Goal: Task Accomplishment & Management: Manage account settings

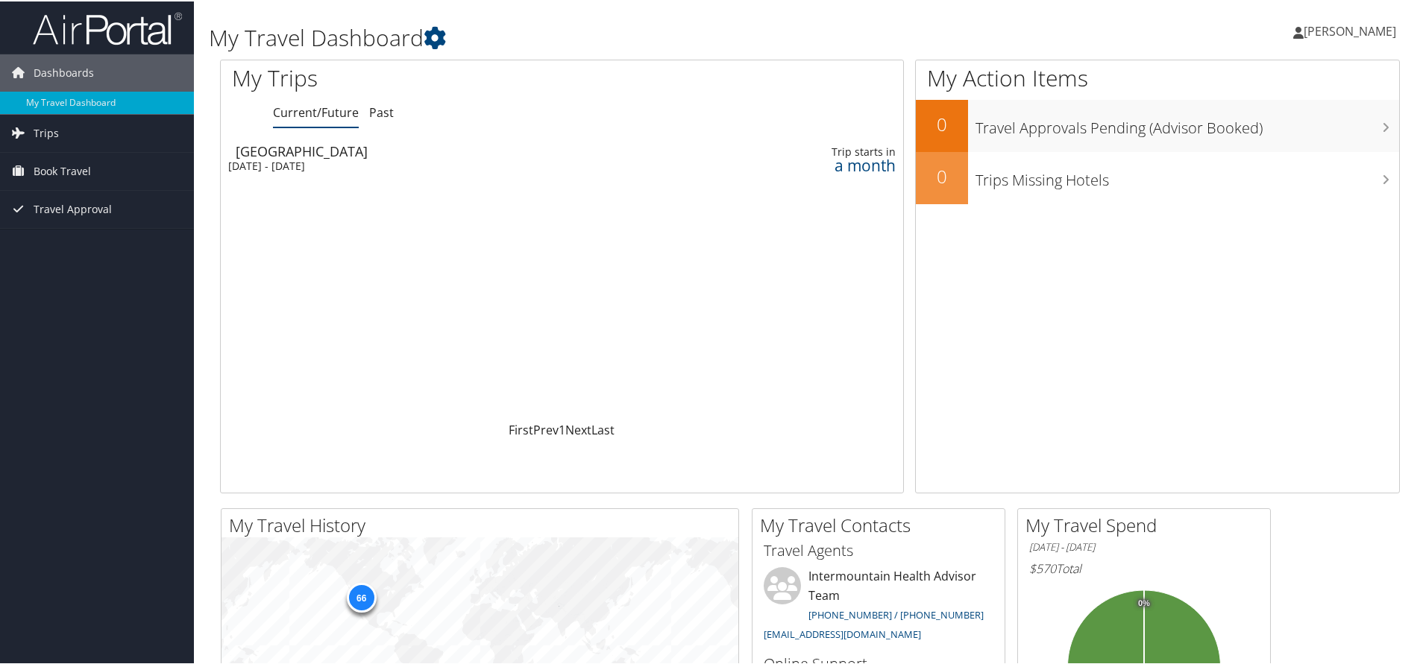
click at [144, 402] on div "Dashboards My Travel Dashboard Trips Current/Future Trips Past Trips Trips Miss…" at bounding box center [713, 563] width 1426 height 1127
click at [342, 158] on div "Tue 18 Nov 2025 - Fri 21 Nov 2025" at bounding box center [440, 164] width 424 height 13
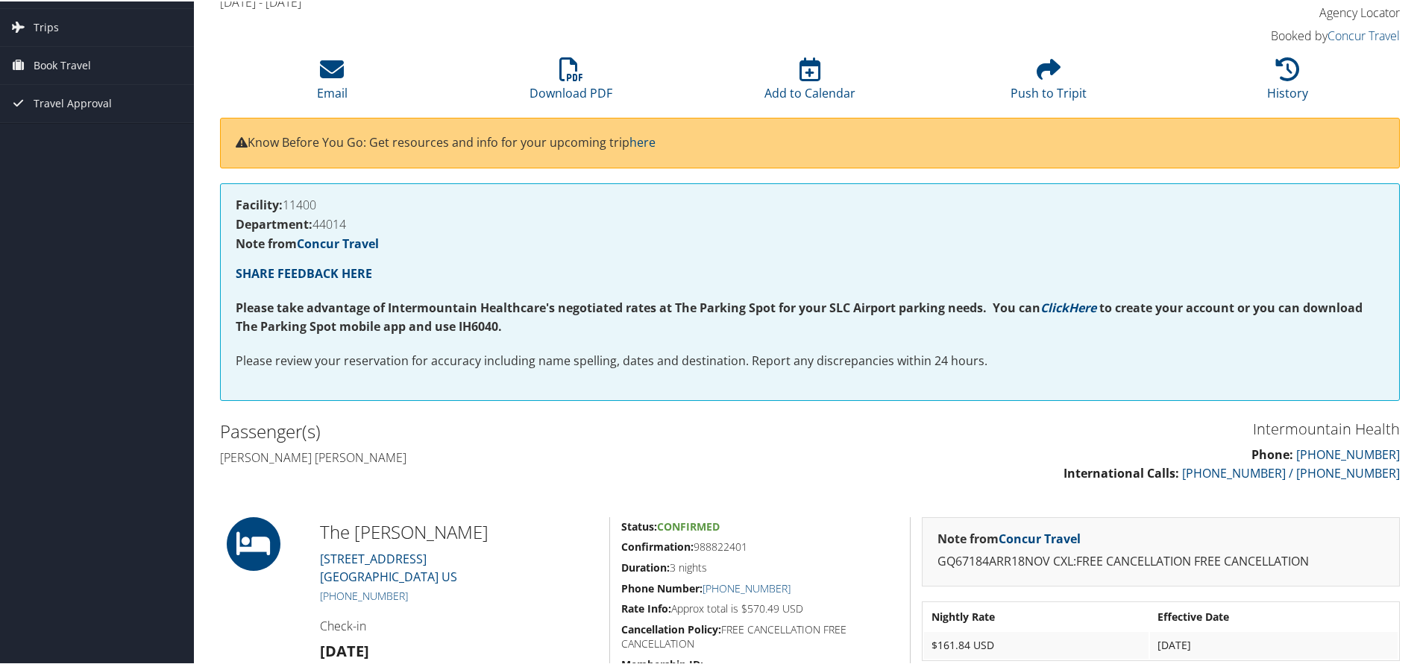
scroll to position [22, 0]
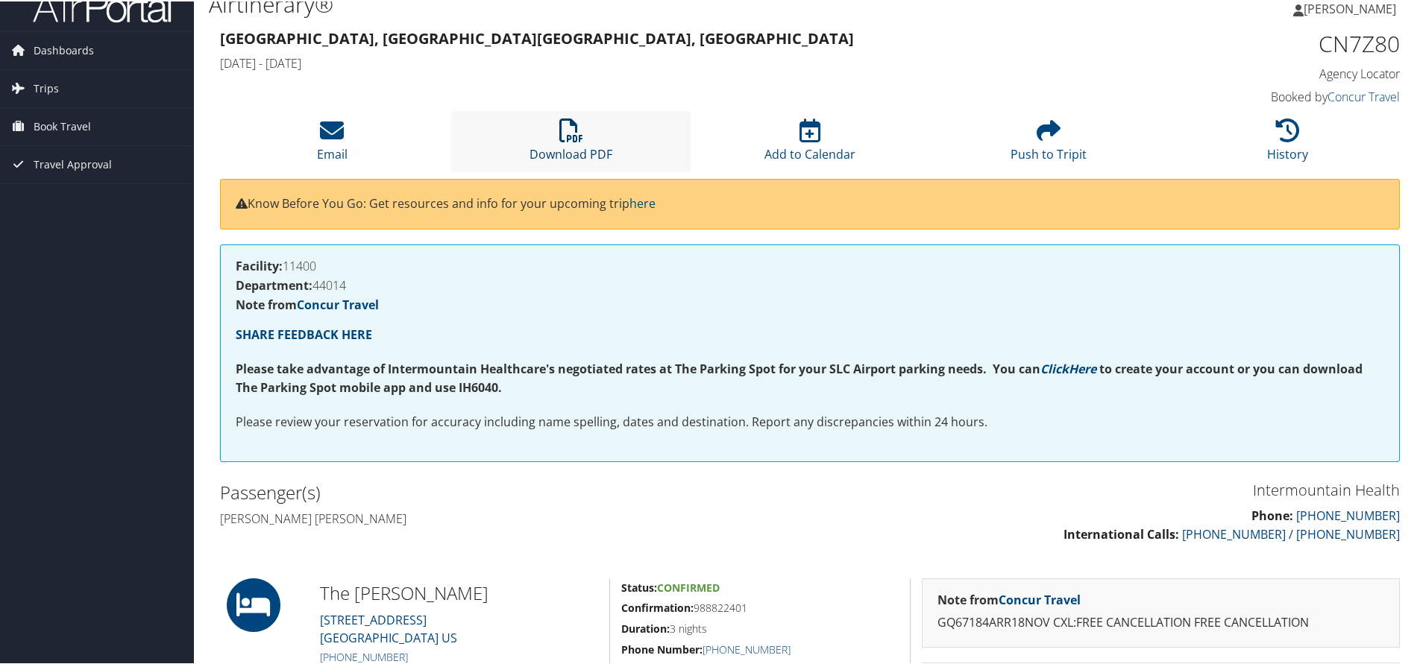
click at [581, 148] on link "Download PDF" at bounding box center [570, 143] width 83 height 36
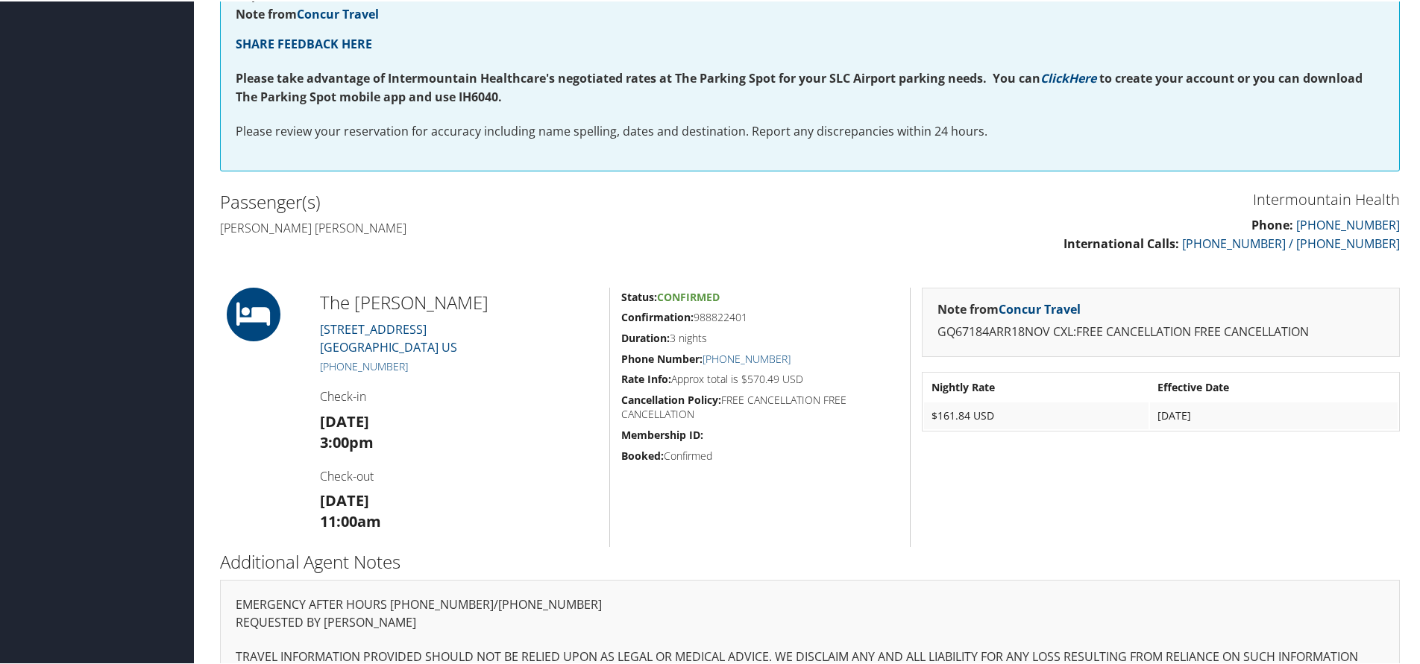
scroll to position [345, 0]
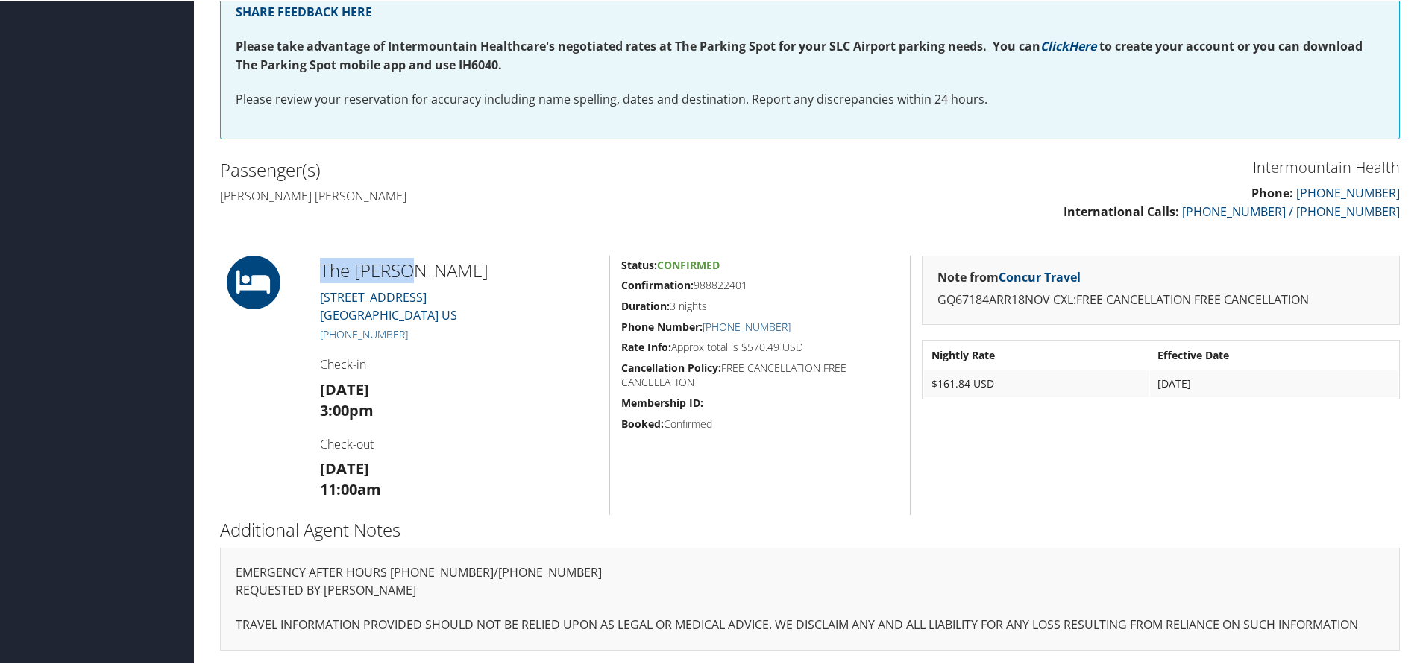
drag, startPoint x: 420, startPoint y: 268, endPoint x: 321, endPoint y: 272, distance: 98.5
click at [321, 272] on h2 "The Mosser" at bounding box center [459, 269] width 278 height 25
copy h2 "The Mosser"
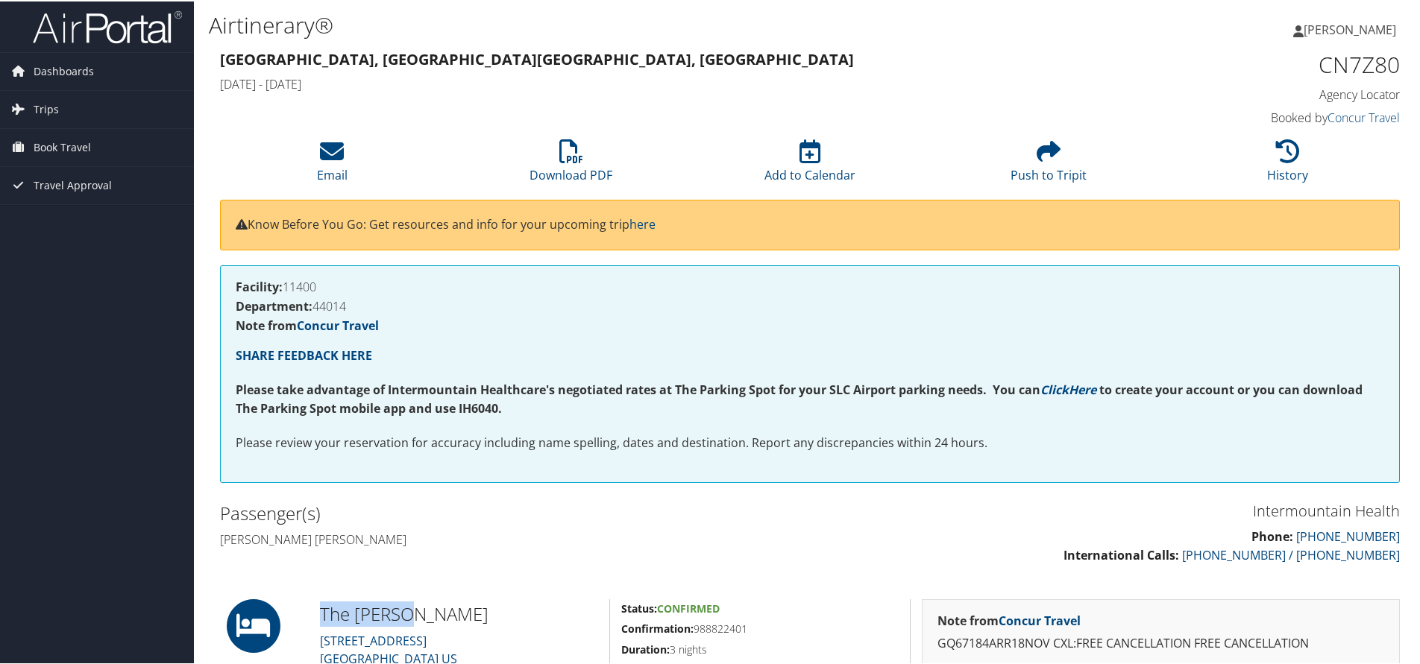
scroll to position [0, 0]
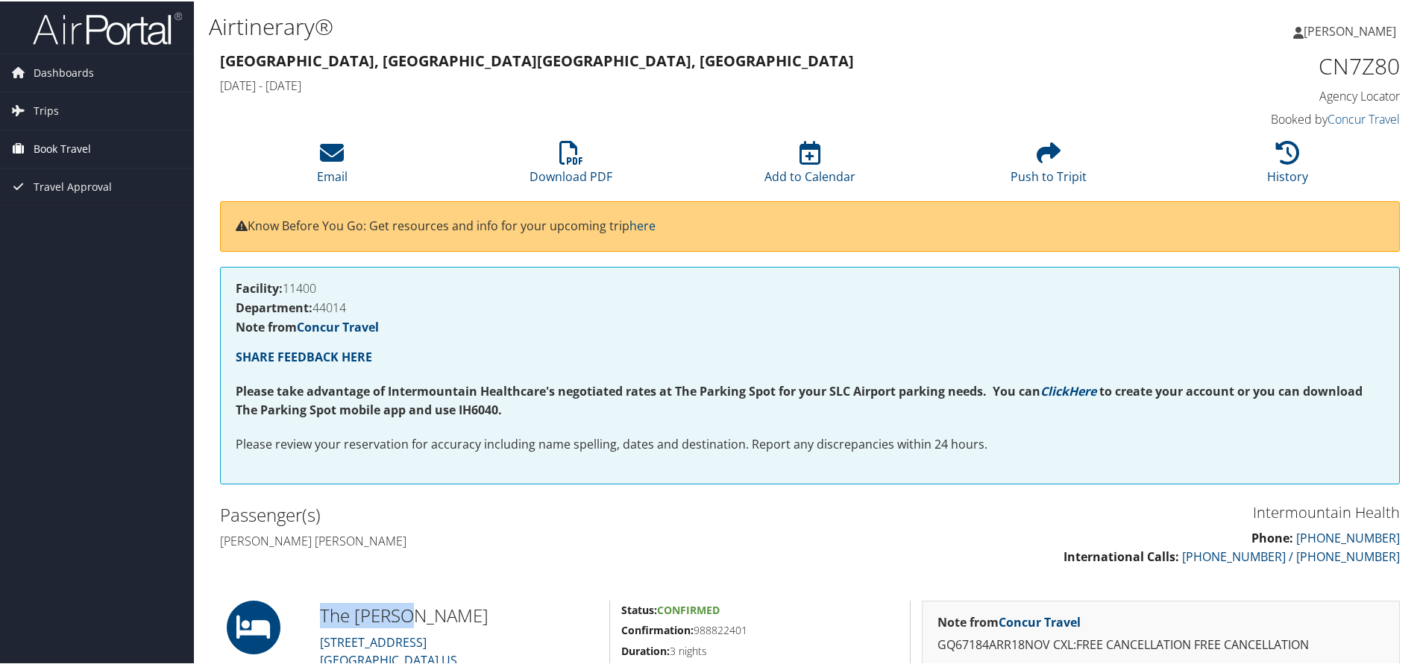
click at [57, 146] on span "Book Travel" at bounding box center [62, 147] width 57 height 37
click at [130, 222] on link "Book/Manage Online Trips" at bounding box center [97, 222] width 194 height 22
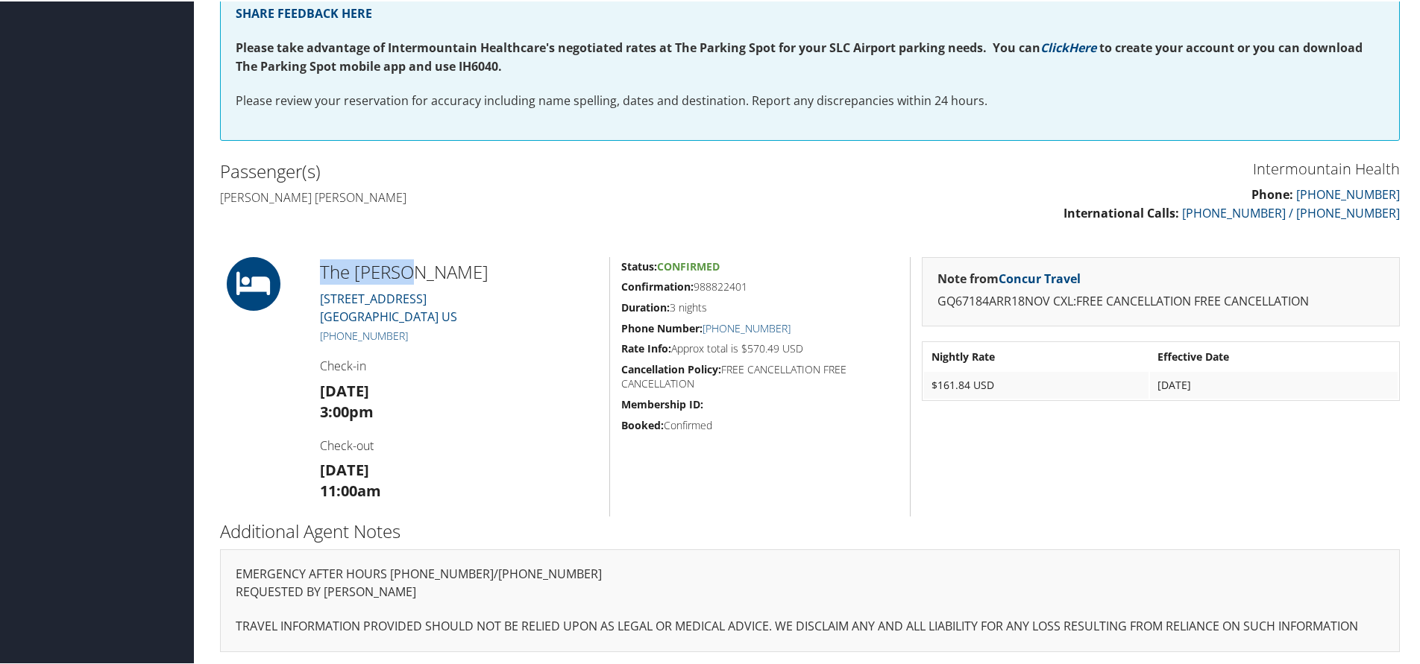
scroll to position [345, 0]
